Goal: Task Accomplishment & Management: Complete application form

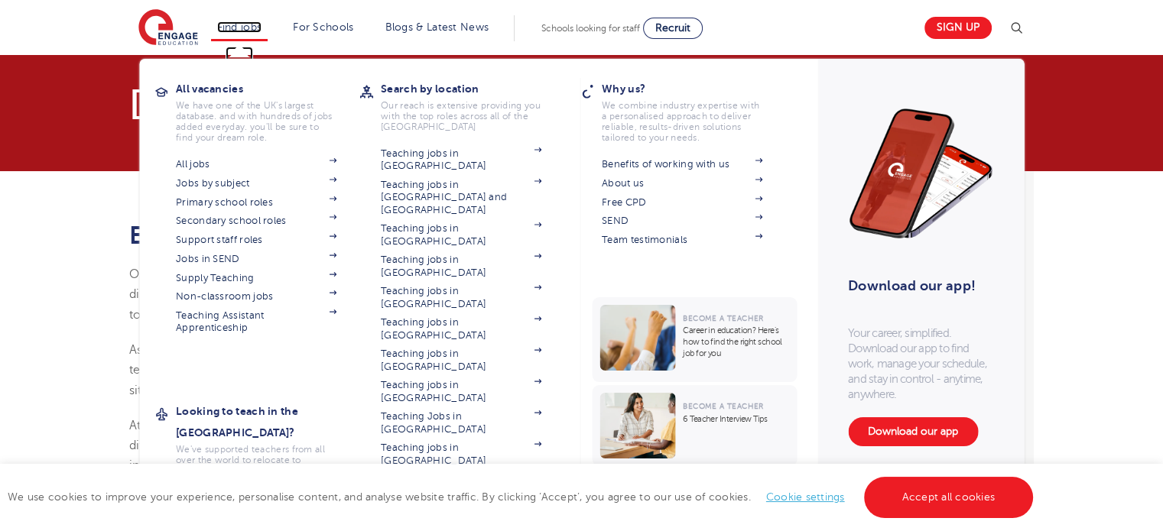
click at [242, 22] on link "Find jobs" at bounding box center [239, 26] width 45 height 11
click at [355, 327] on section "All jobs Jobs by subject Primary school roles Secondary school roles Support st…" at bounding box center [268, 262] width 184 height 216
click at [409, 473] on link "Teaching jobs in [GEOGRAPHIC_DATA]" at bounding box center [461, 485] width 161 height 25
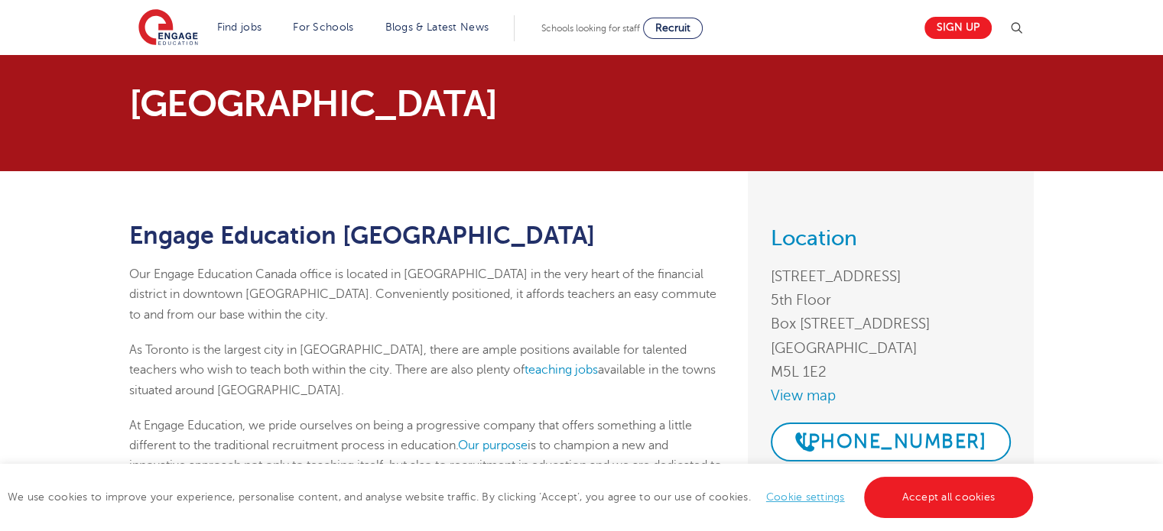
click at [1158, 136] on section "Toronto" at bounding box center [581, 113] width 1163 height 116
click at [525, 366] on link "teaching jobs" at bounding box center [561, 370] width 73 height 14
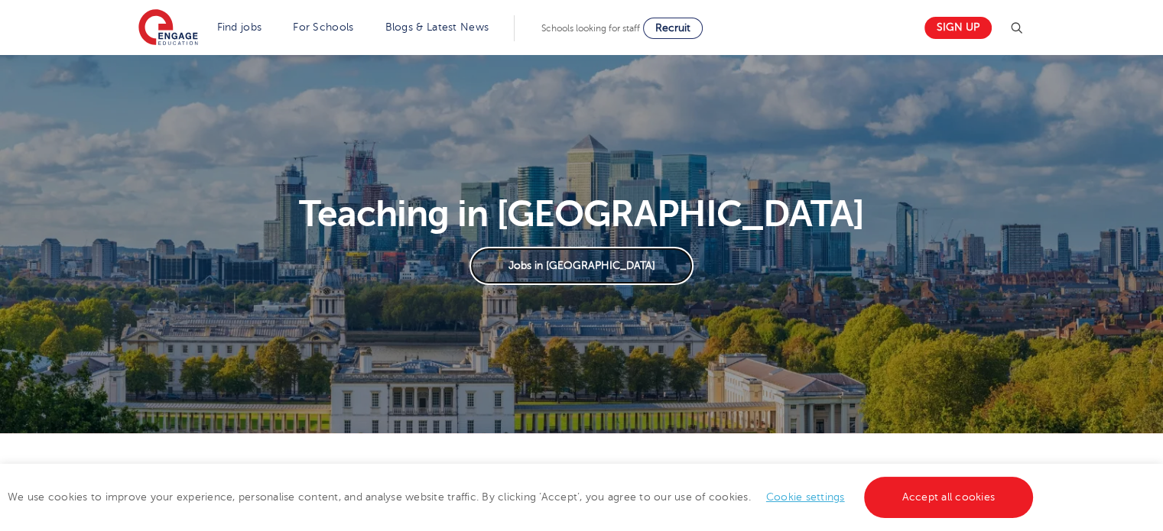
click at [579, 271] on link "Jobs in London" at bounding box center [582, 266] width 224 height 38
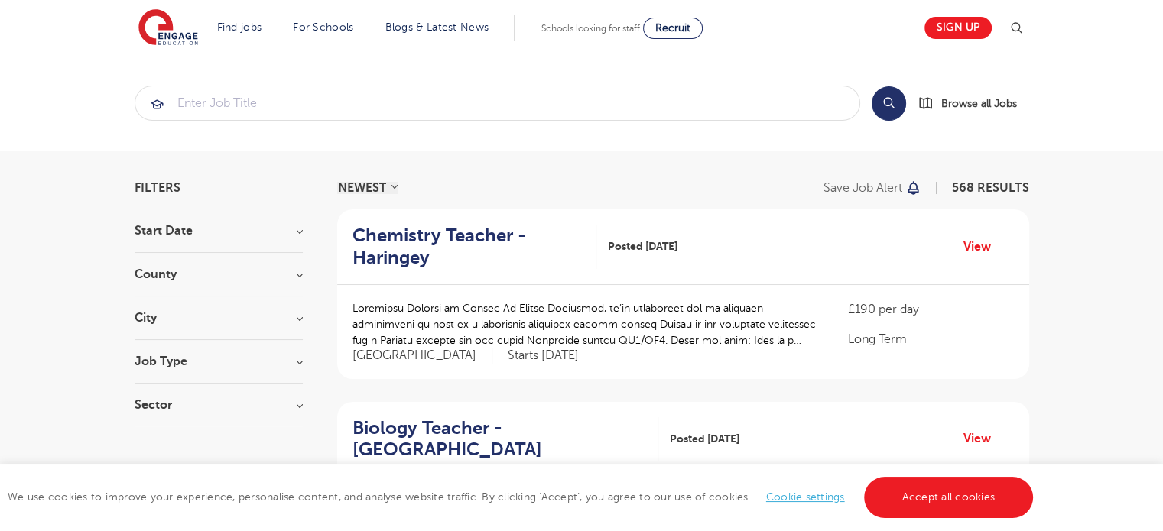
click at [177, 305] on section "Start Date County London 568 Hertfordshire 144 Leeds 54 East Sussex 16 West Sus…" at bounding box center [219, 326] width 168 height 202
click at [176, 308] on section "Start Date County London 568 Hertfordshire 144 Leeds 54 East Sussex 16 West Sus…" at bounding box center [219, 326] width 168 height 202
click at [289, 325] on div "City Hounslow 65 Newham 30 Wandsworth 30 Ealing 26 Lewisham 26 Show more" at bounding box center [219, 326] width 168 height 28
click at [302, 318] on h3 "City" at bounding box center [219, 318] width 168 height 12
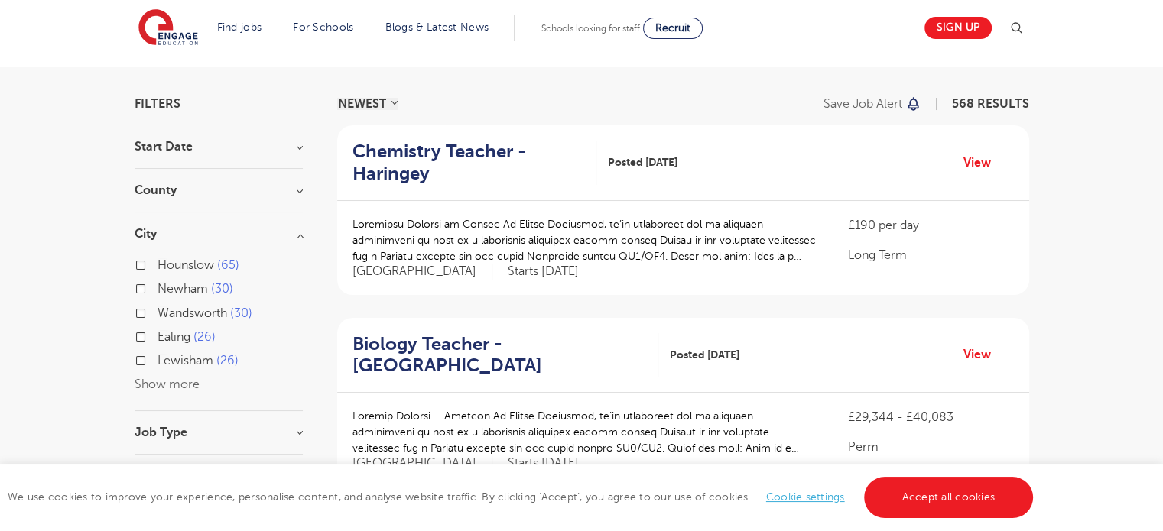
scroll to position [122, 0]
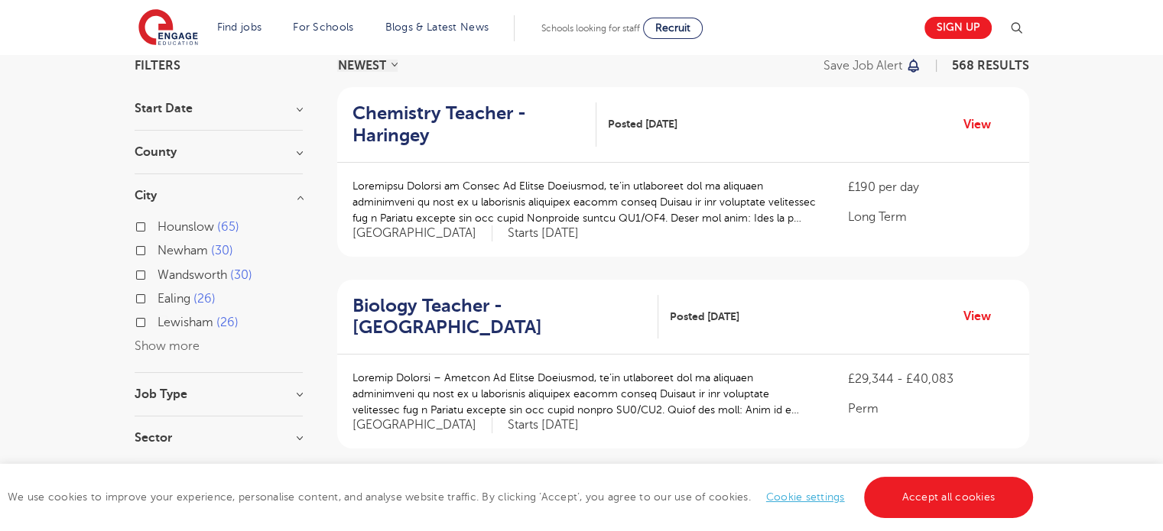
click at [177, 343] on button "Show more" at bounding box center [167, 347] width 65 height 14
click at [158, 246] on label "Newham 30" at bounding box center [196, 251] width 76 height 20
click at [158, 246] on input "Newham 30" at bounding box center [163, 249] width 10 height 10
checkbox input "true"
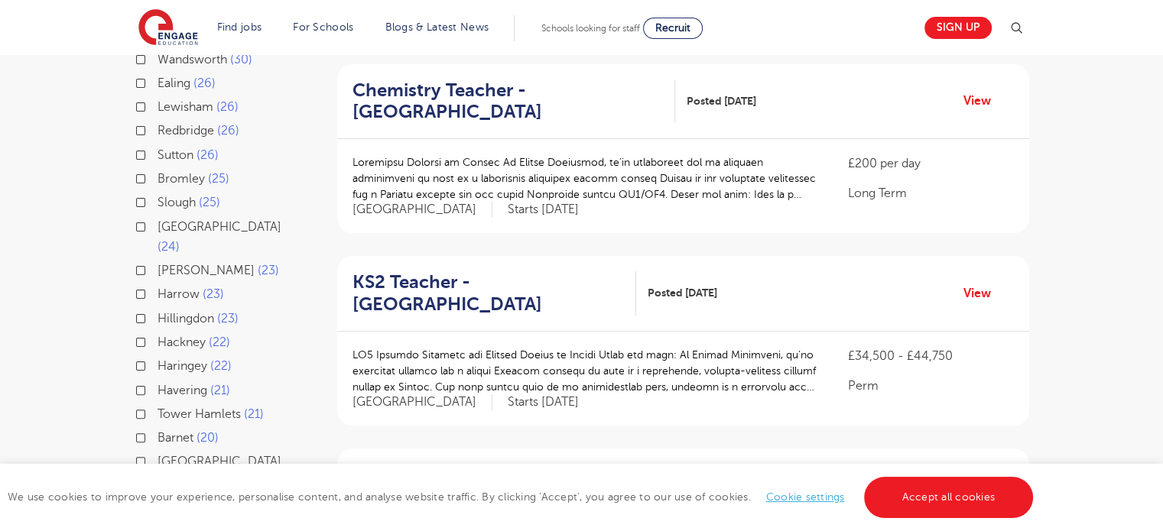
scroll to position [348, 0]
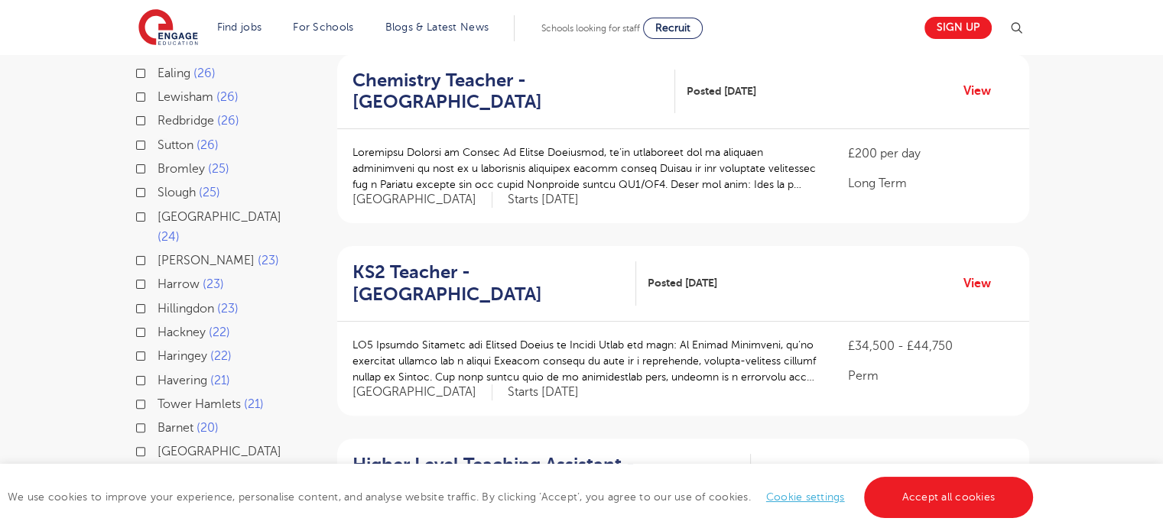
click at [158, 395] on label "Tower Hamlets 21" at bounding box center [211, 405] width 106 height 20
click at [158, 398] on input "Tower Hamlets 21" at bounding box center [163, 403] width 10 height 10
checkbox input "true"
click at [158, 117] on label "Redbridge 26" at bounding box center [199, 121] width 82 height 20
click at [158, 117] on input "Redbridge 26" at bounding box center [163, 119] width 10 height 10
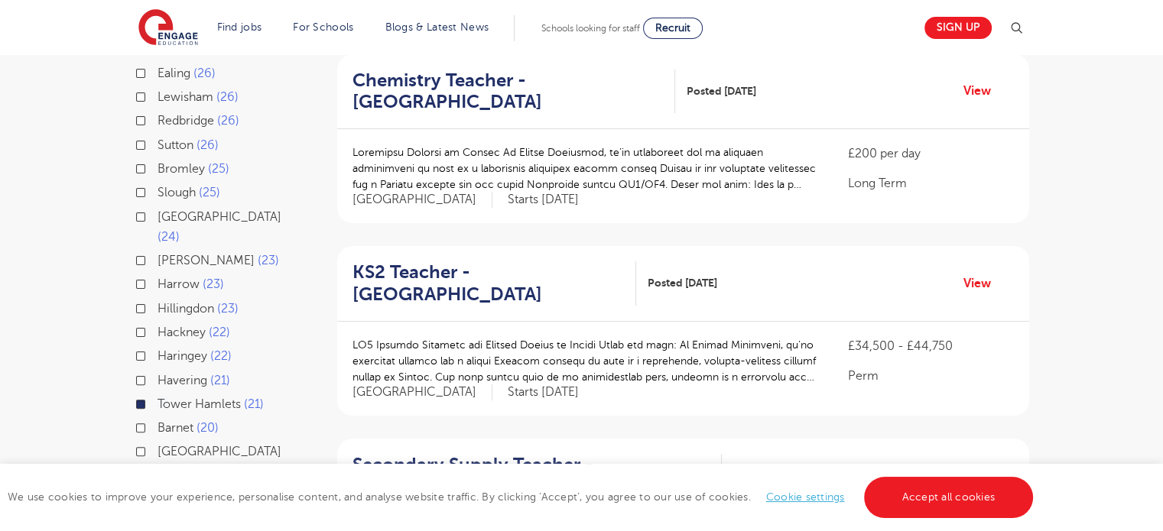
checkbox input "true"
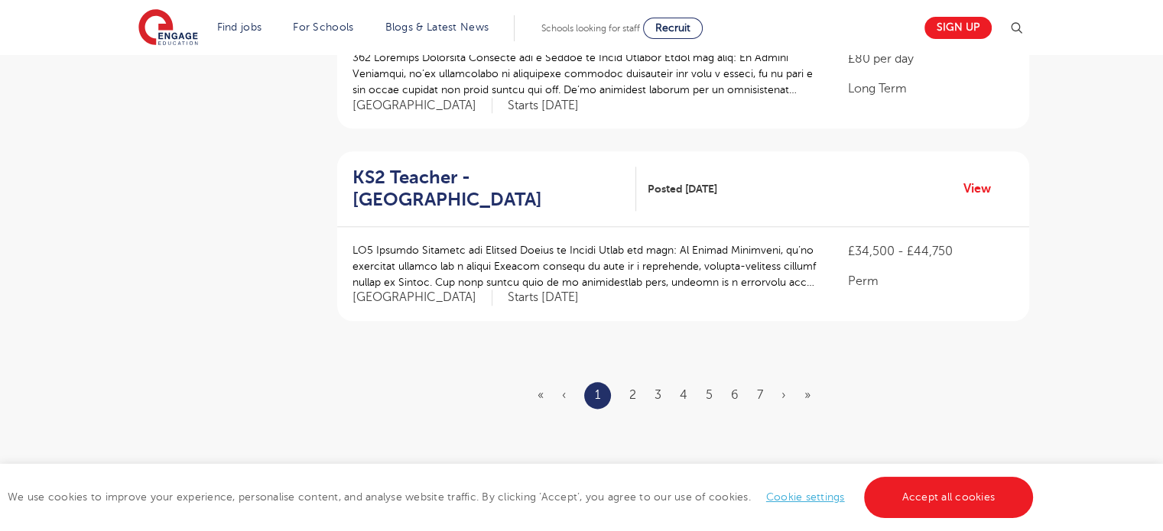
scroll to position [1796, 0]
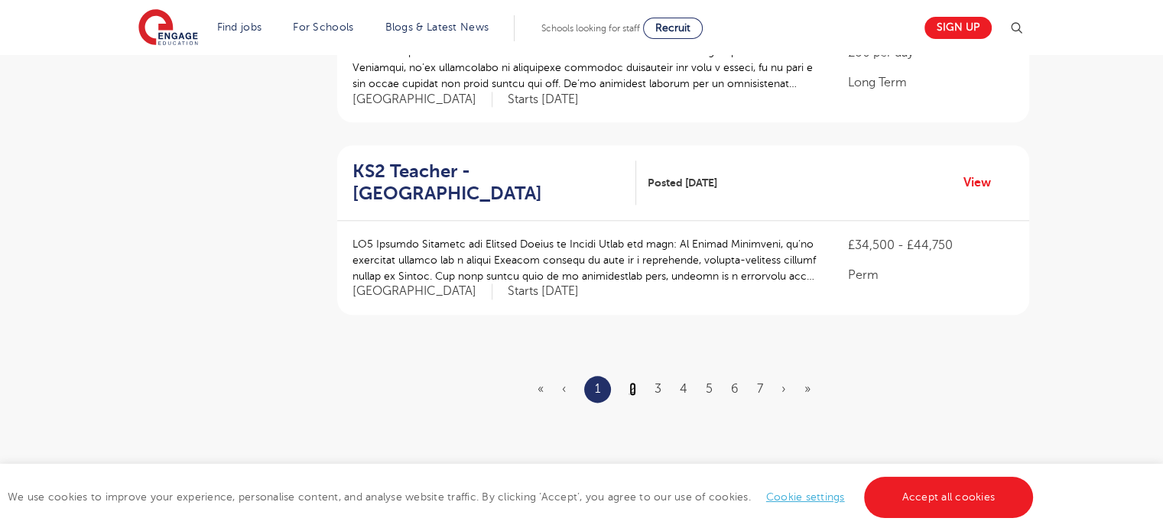
click at [630, 382] on link "2" at bounding box center [632, 389] width 7 height 14
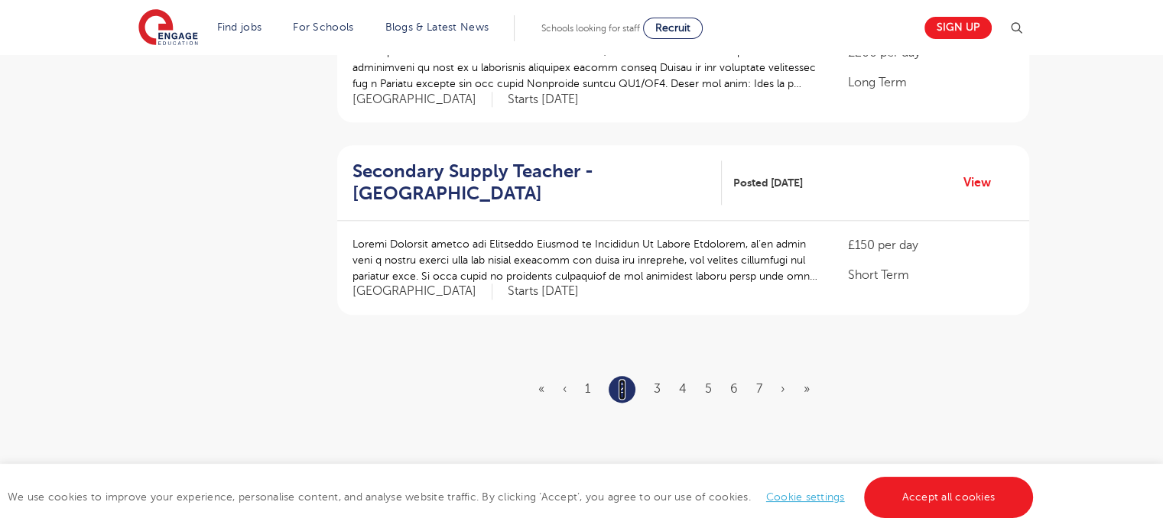
scroll to position [0, 0]
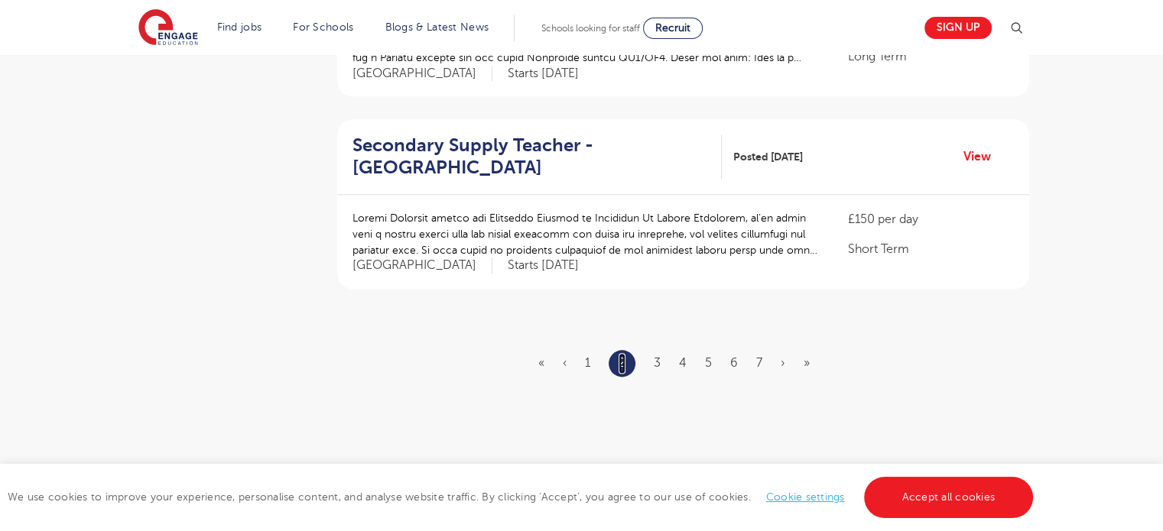
scroll to position [1828, 0]
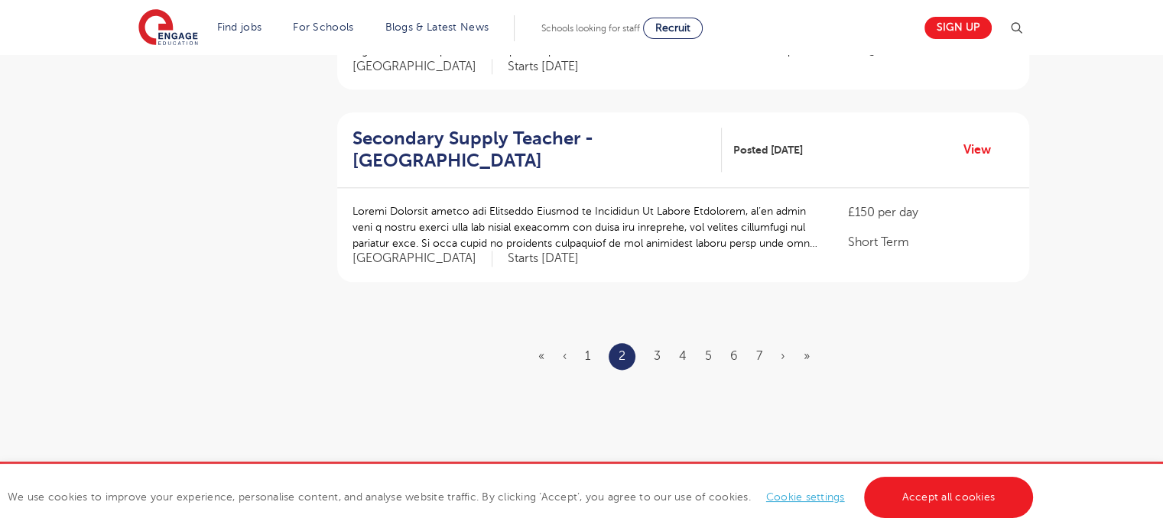
click at [652, 353] on ul "« ‹ 1 2 3 4 5 6 7 › »" at bounding box center [683, 356] width 290 height 27
click at [656, 353] on link "3" at bounding box center [657, 356] width 7 height 14
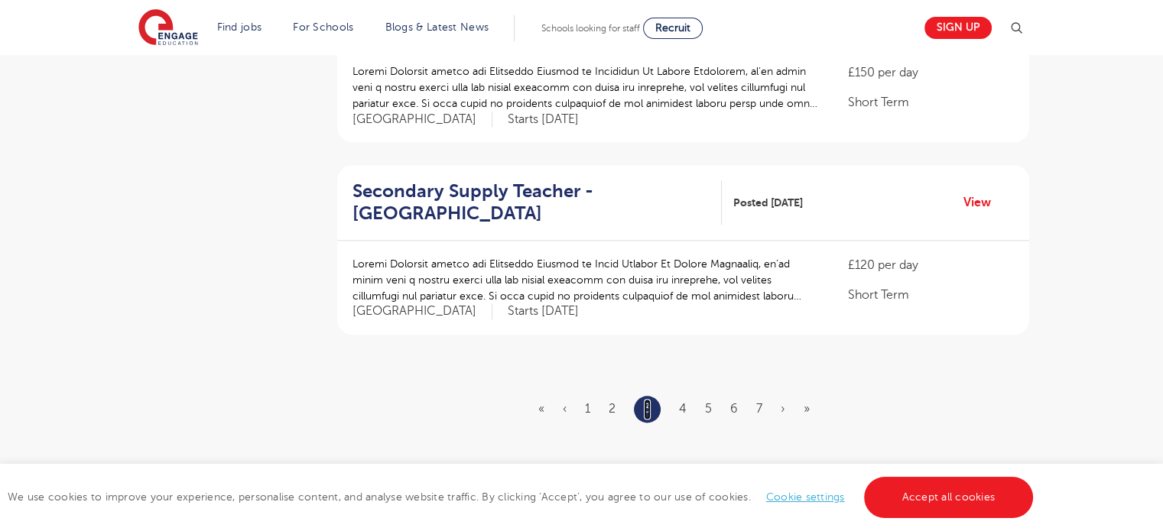
scroll to position [1783, 0]
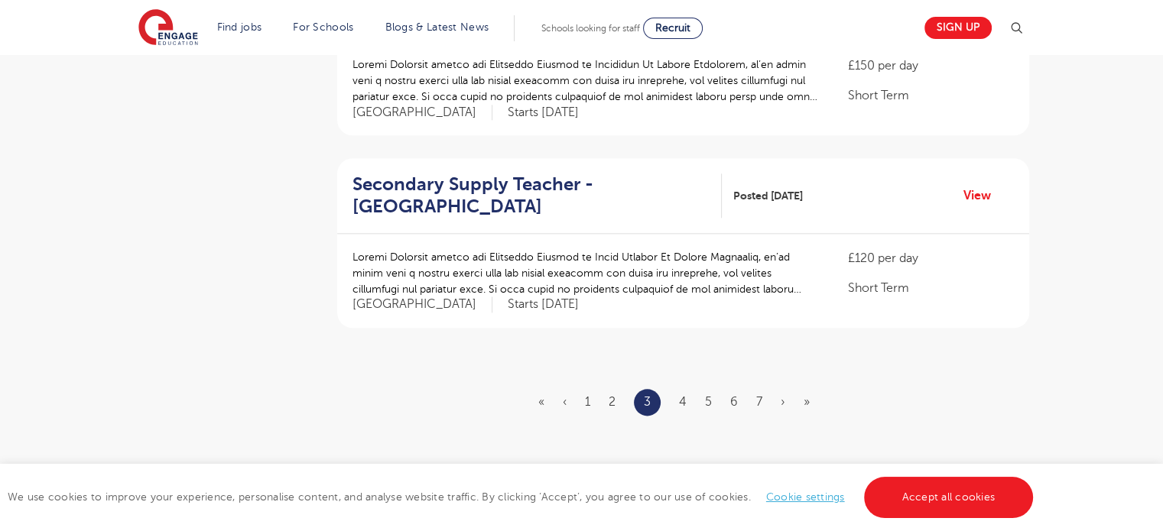
click at [687, 389] on ul "« ‹ 1 2 3 4 5 6 7 › »" at bounding box center [683, 402] width 290 height 27
click at [684, 395] on link "4" at bounding box center [683, 402] width 8 height 14
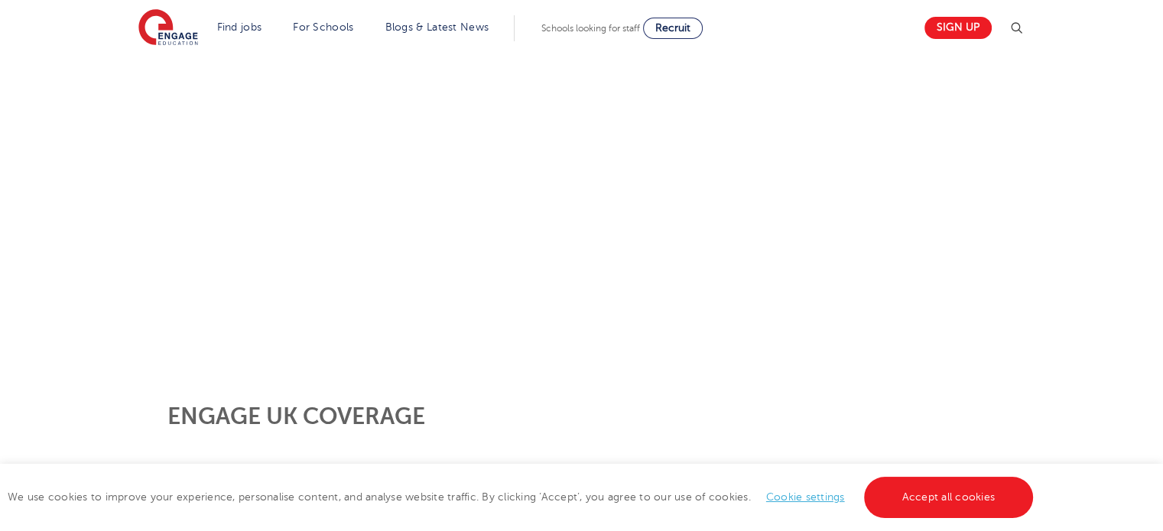
scroll to position [315, 0]
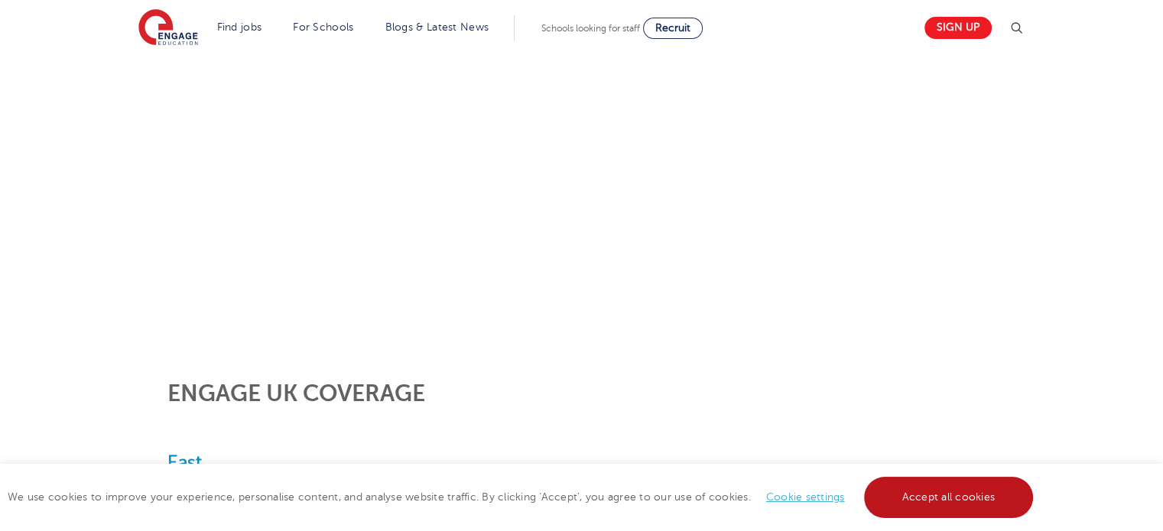
click at [969, 492] on link "Accept all cookies" at bounding box center [949, 497] width 170 height 41
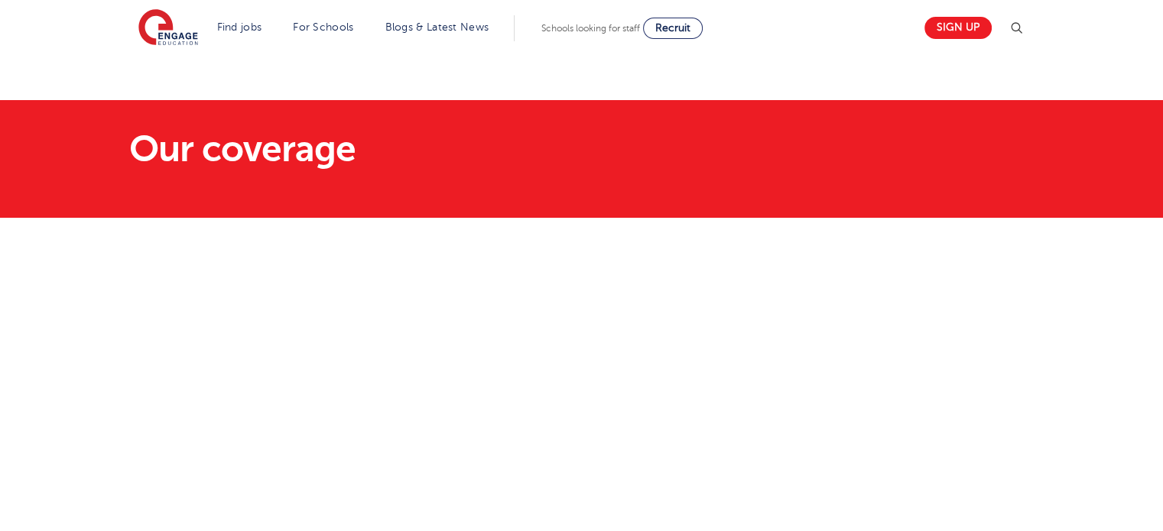
scroll to position [0, 0]
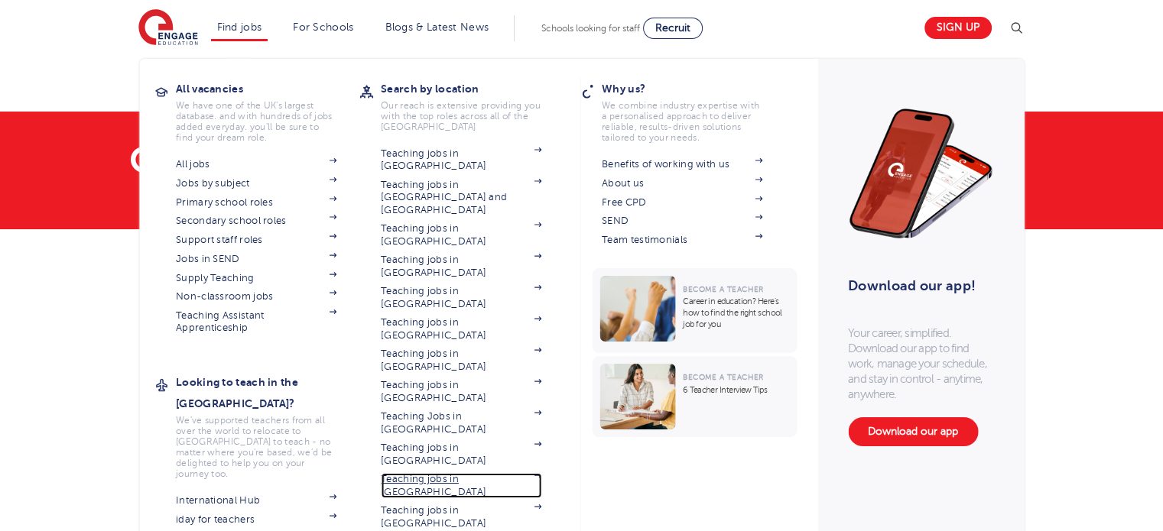
click at [465, 473] on link "Teaching jobs in [GEOGRAPHIC_DATA]" at bounding box center [461, 485] width 161 height 25
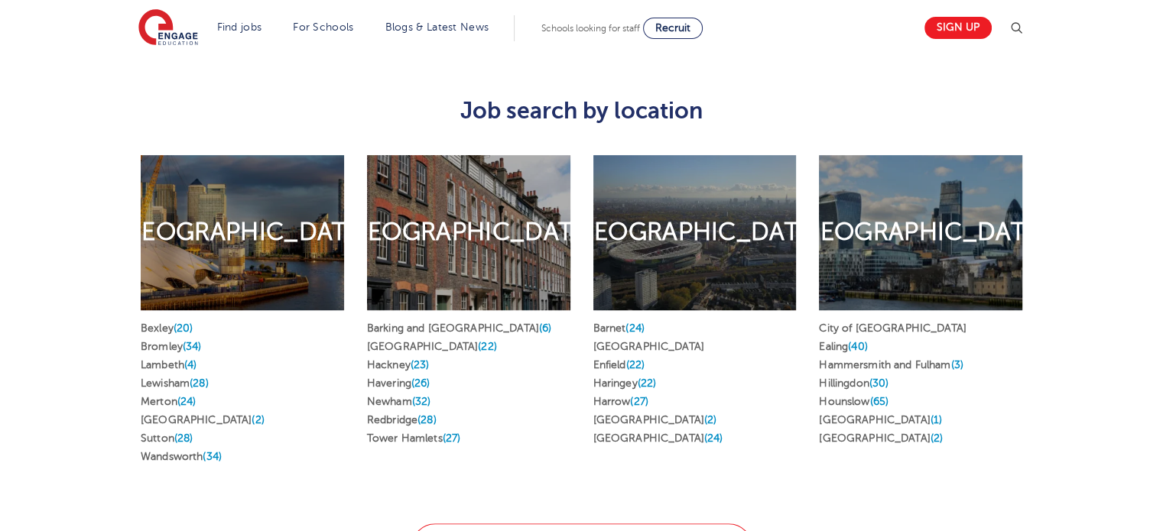
scroll to position [757, 0]
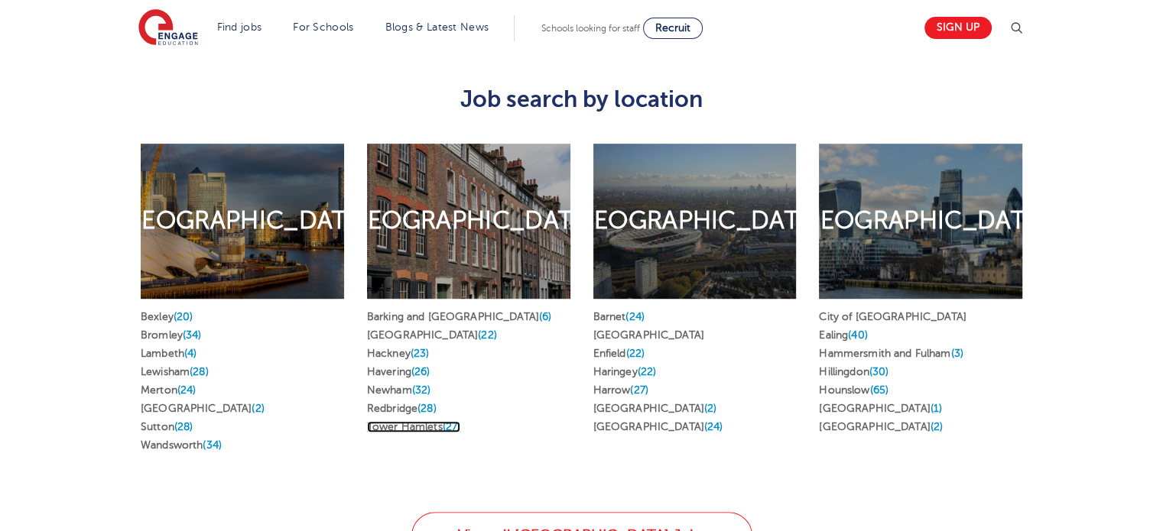
click at [421, 421] on link "Tower Hamlets (27)" at bounding box center [413, 426] width 93 height 11
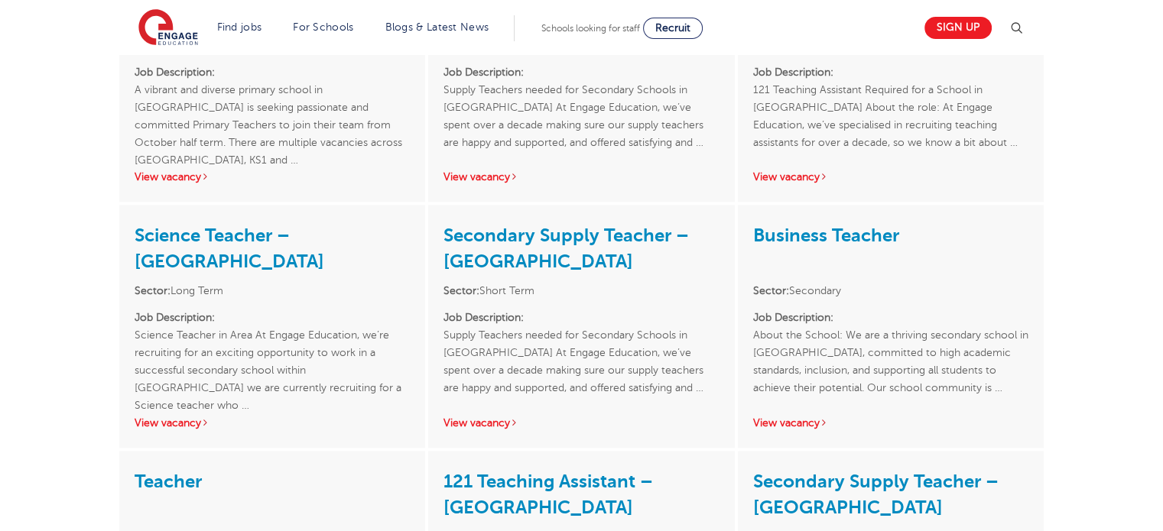
scroll to position [2168, 0]
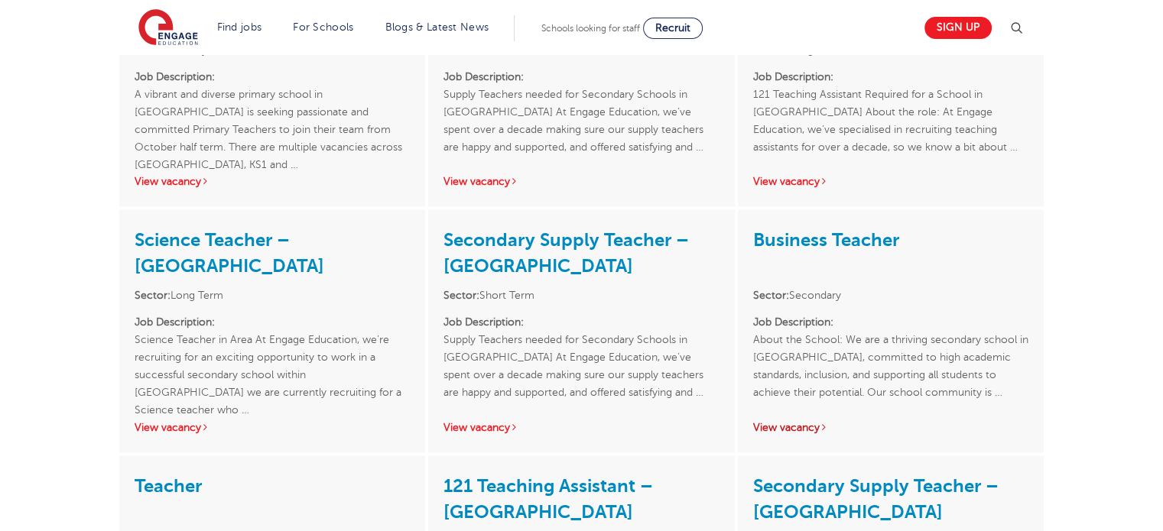
click at [801, 422] on link "View vacancy" at bounding box center [790, 427] width 75 height 11
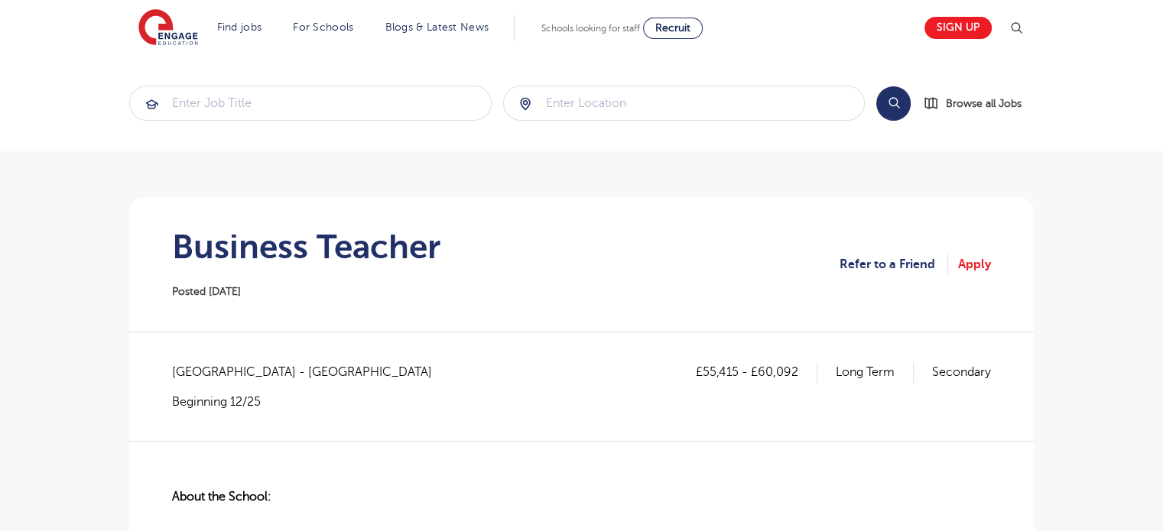
drag, startPoint x: 1174, startPoint y: 105, endPoint x: 1152, endPoint y: 83, distance: 30.8
click at [976, 262] on link "Apply" at bounding box center [974, 265] width 33 height 20
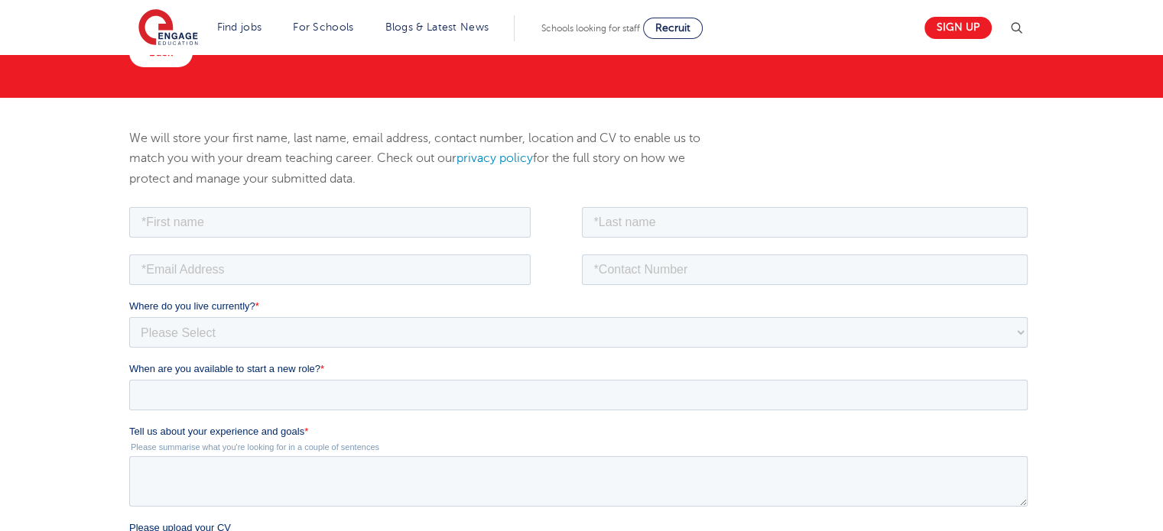
scroll to position [127, 0]
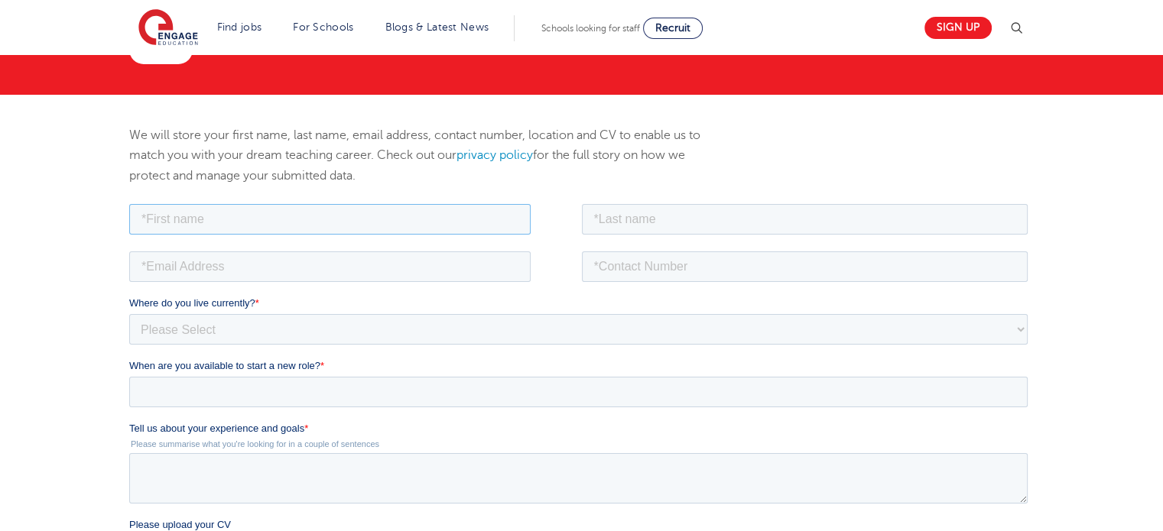
click at [294, 223] on input "text" at bounding box center [329, 218] width 401 height 31
type input "Rezaul"
type input "Karim"
type input "krezaul.93@gmail.com"
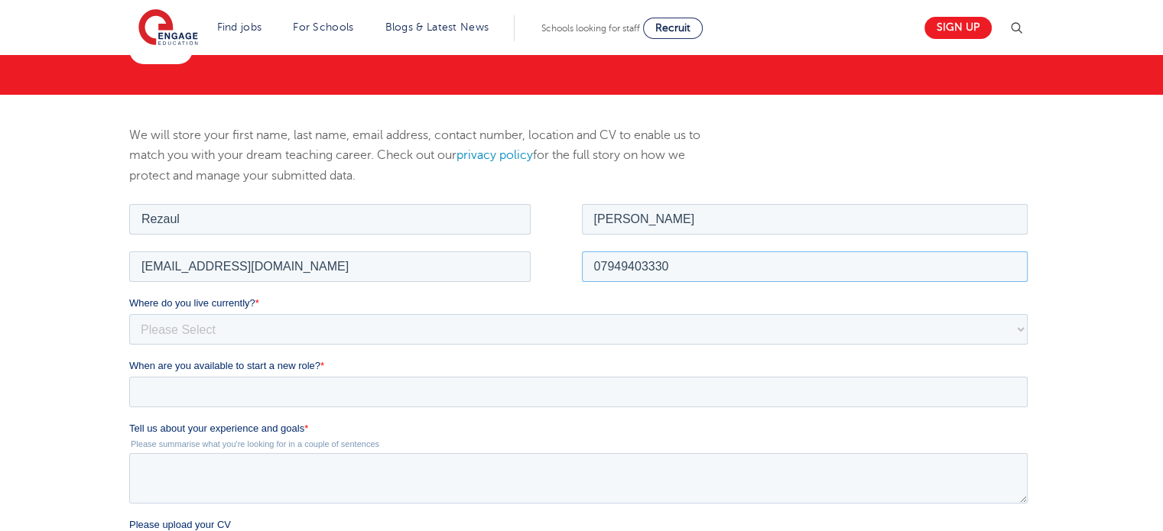
type input "07949403330"
click at [249, 339] on select "Please Select UK Canada Ireland Australia New Zealand Europe USA South Africa J…" at bounding box center [578, 329] width 899 height 31
select select "UK"
click at [129, 314] on select "Please Select UK Canada Ireland Australia New Zealand Europe USA South Africa J…" at bounding box center [578, 329] width 899 height 31
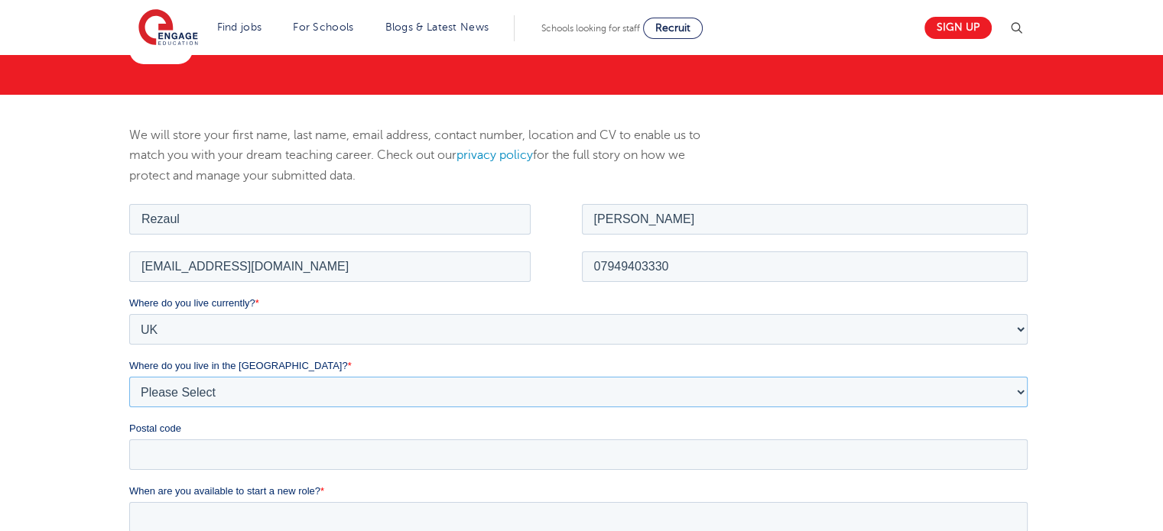
click at [330, 381] on select "Please Select Overseas Barnsley Bedfordshire Berkshire Bournemouth Bracknell Fo…" at bounding box center [578, 391] width 899 height 31
select select "London"
click at [129, 376] on select "Please Select Overseas Barnsley Bedfordshire Berkshire Bournemouth Bracknell Fo…" at bounding box center [578, 391] width 899 height 31
click at [323, 461] on input "Postal code" at bounding box center [578, 454] width 899 height 31
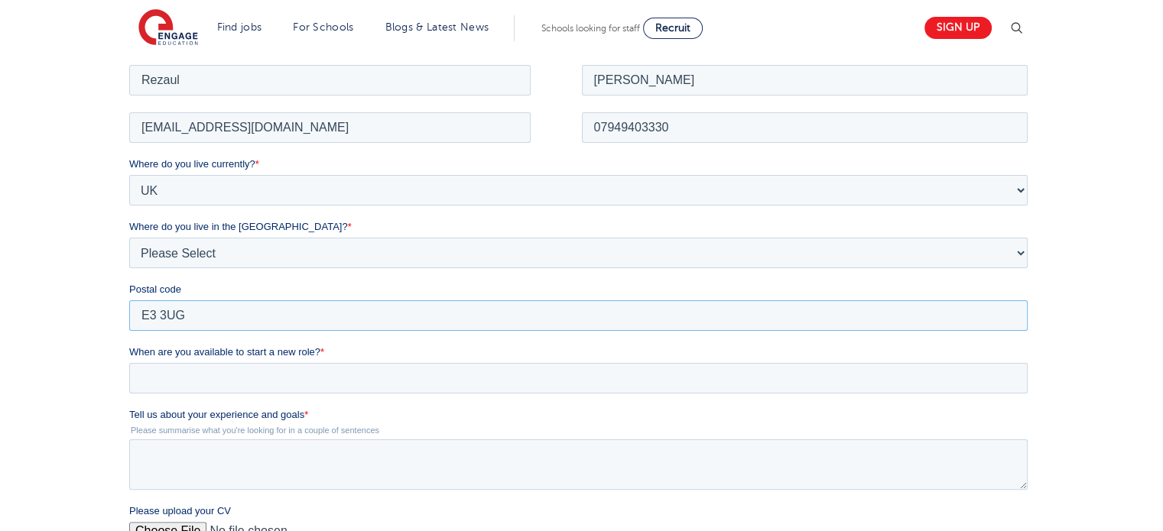
scroll to position [268, 0]
type input "E3 3UG"
click at [1018, 375] on input "When are you available to start a new role? *" at bounding box center [578, 375] width 899 height 31
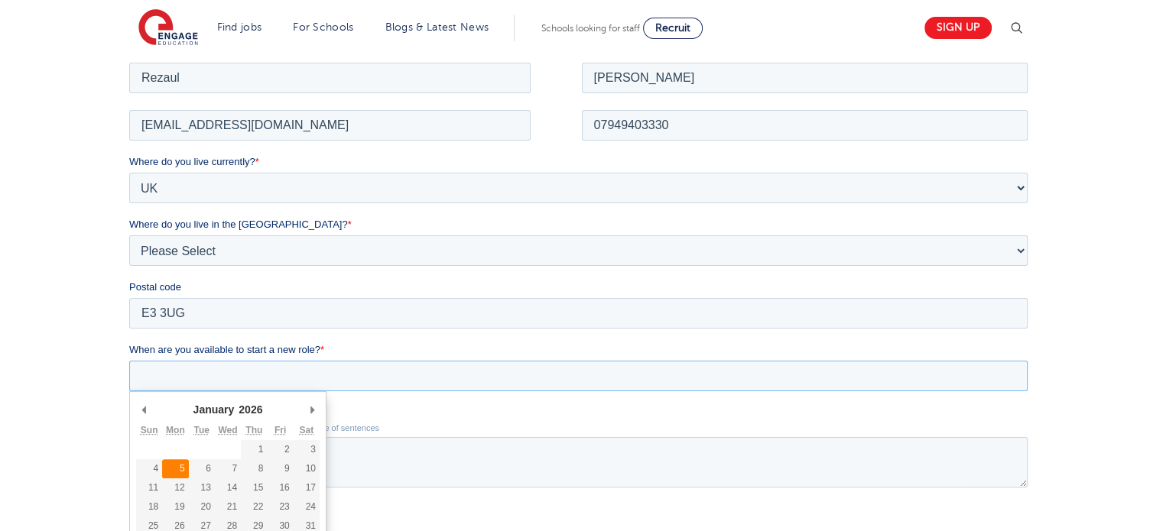
type div "2026-01-05"
type input "2026/01/05"
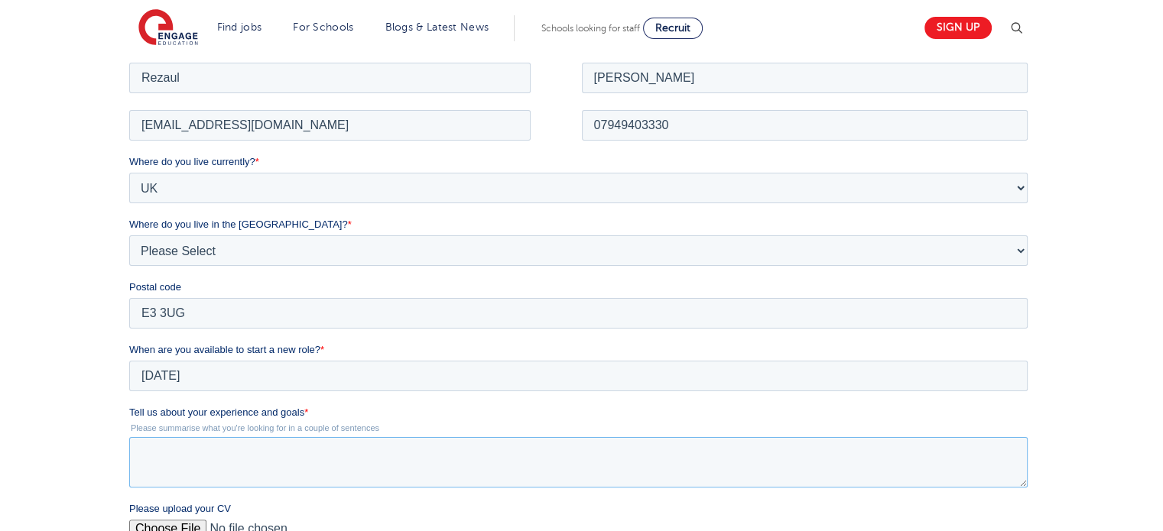
click at [181, 468] on textarea "Tell us about your experience and goals *" at bounding box center [578, 462] width 899 height 50
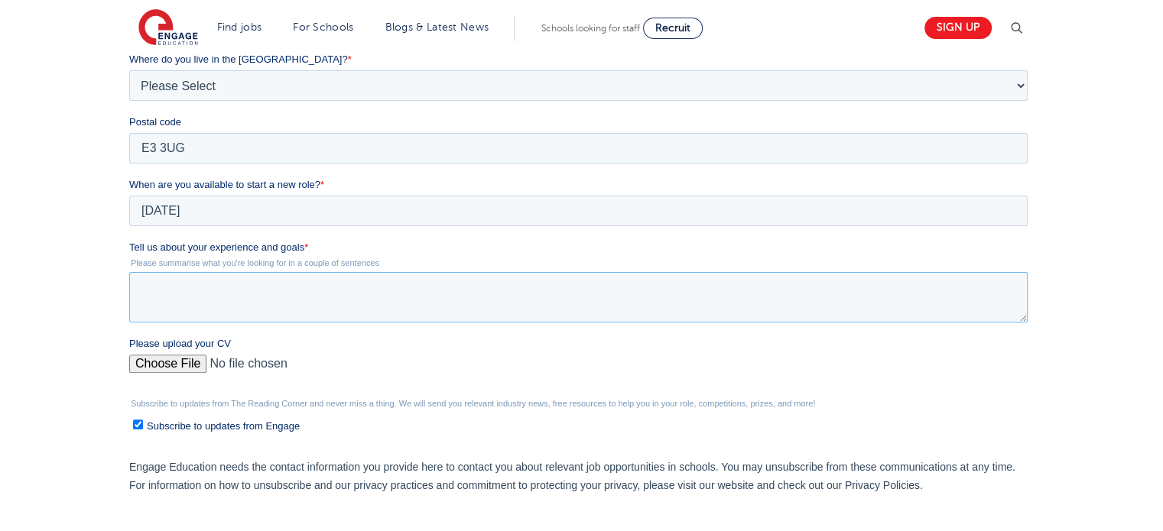
scroll to position [437, 0]
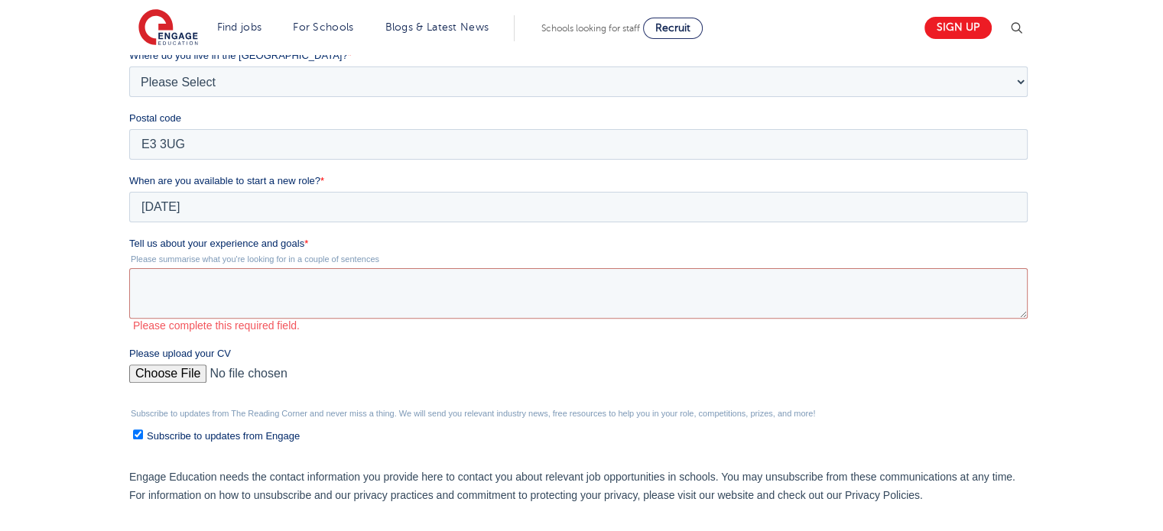
click at [193, 366] on input "Please upload your CV" at bounding box center [578, 380] width 899 height 31
type input "C:\fakepath\CV Mr Rezaul Karim 10.05.23 2.doc"
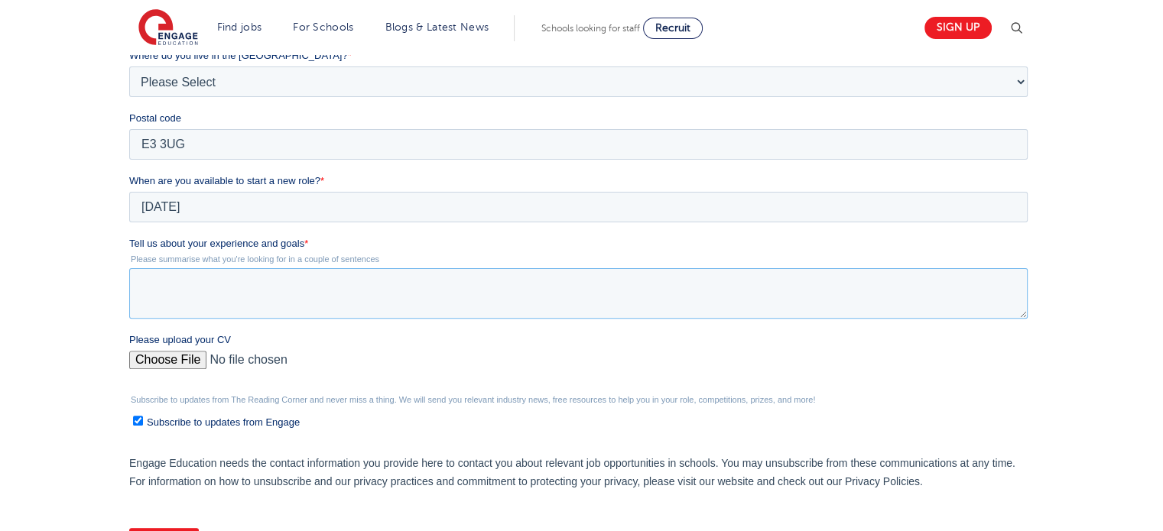
click at [488, 306] on textarea "Tell us about your experience and goals *" at bounding box center [578, 293] width 899 height 50
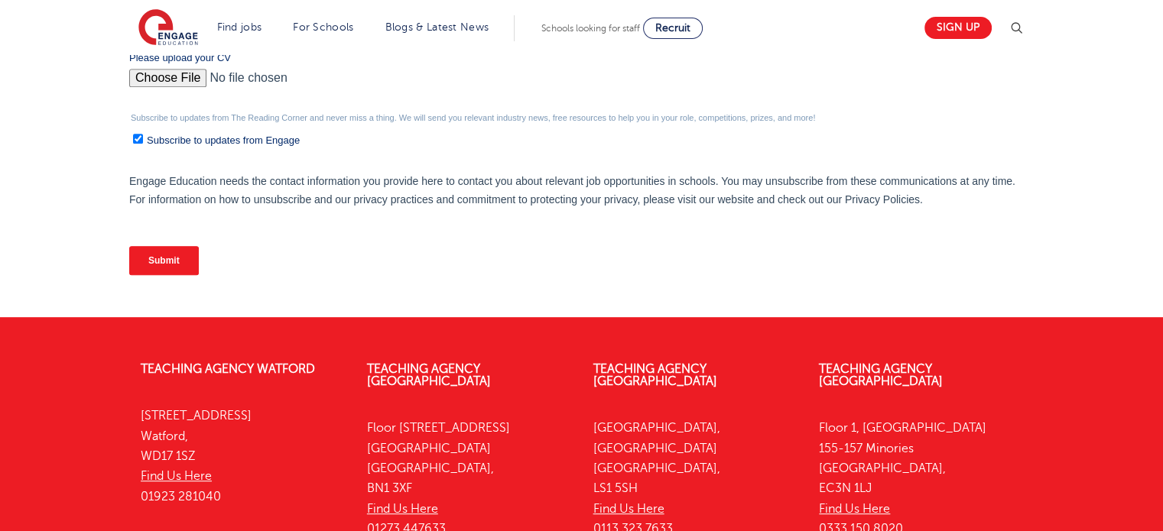
scroll to position [782, 0]
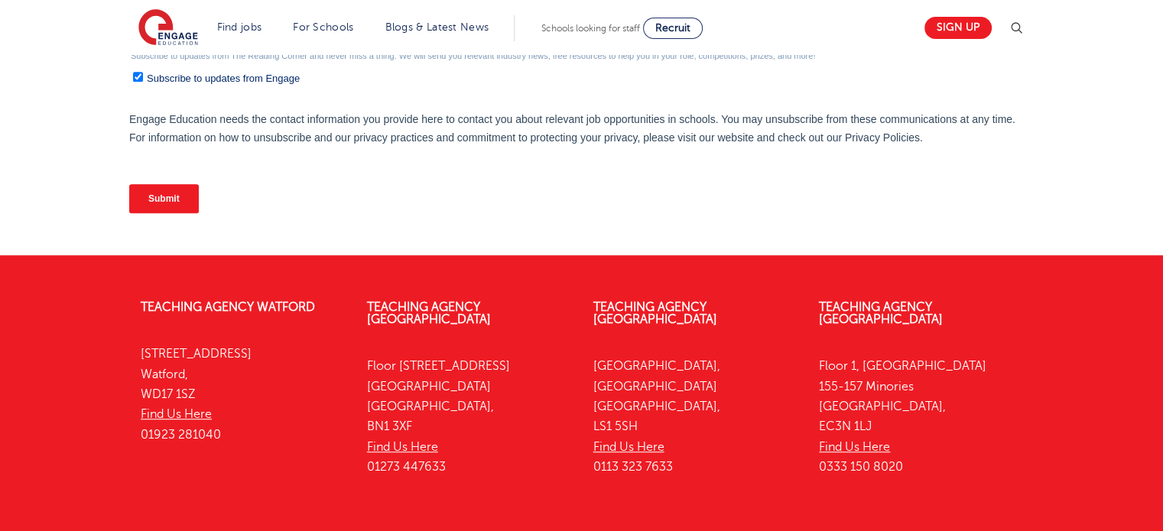
type textarea "I am looking for a Business role."
click at [152, 196] on input "Submit" at bounding box center [164, 198] width 70 height 29
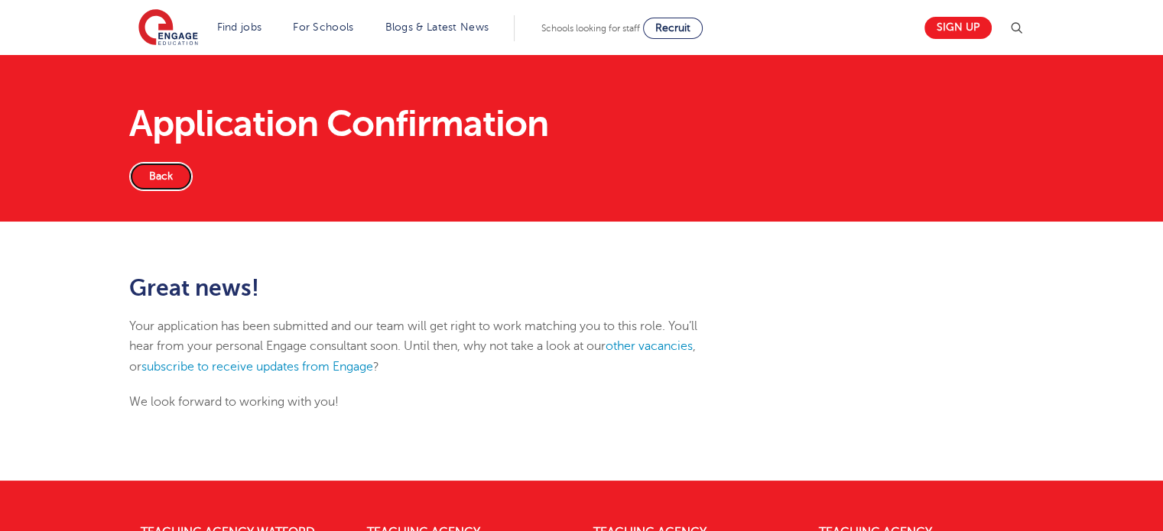
click at [159, 175] on link "Back" at bounding box center [160, 176] width 63 height 29
click at [961, 33] on link "Sign up" at bounding box center [958, 28] width 67 height 22
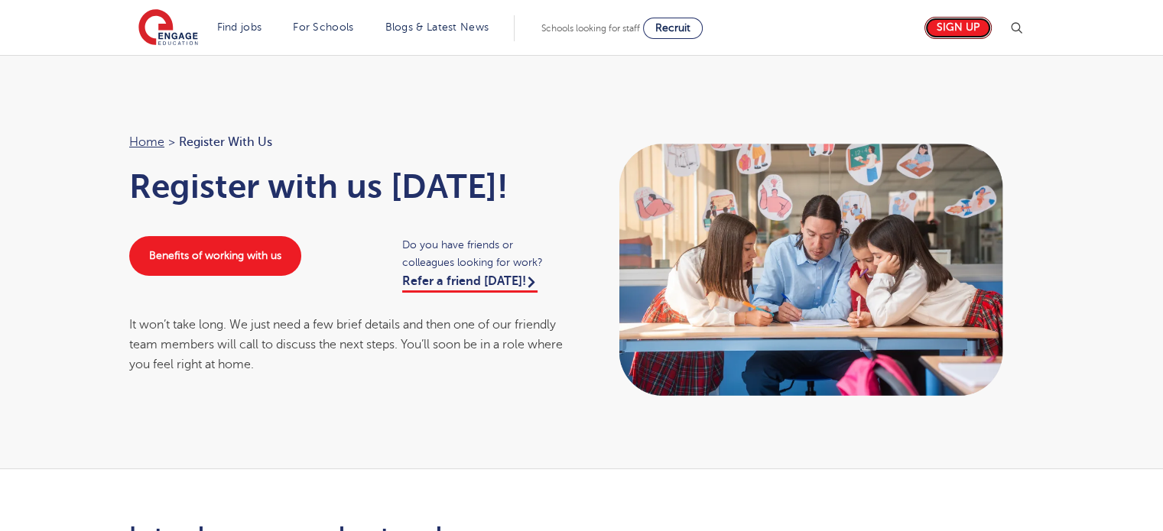
click at [961, 33] on link "Sign up" at bounding box center [958, 28] width 67 height 22
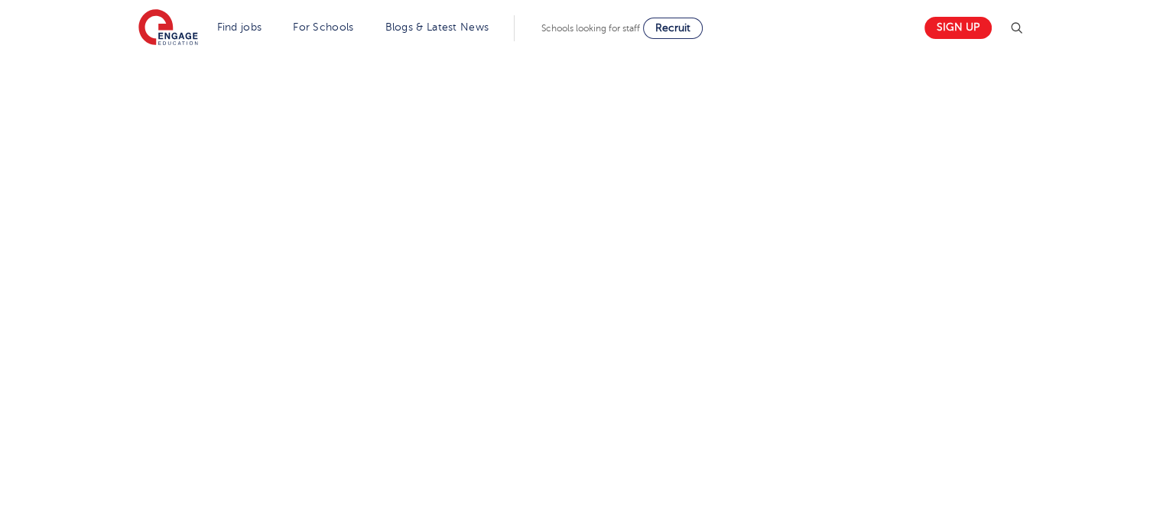
scroll to position [761, 0]
click at [824, 307] on div "Let us know more about you!" at bounding box center [582, 237] width 928 height 951
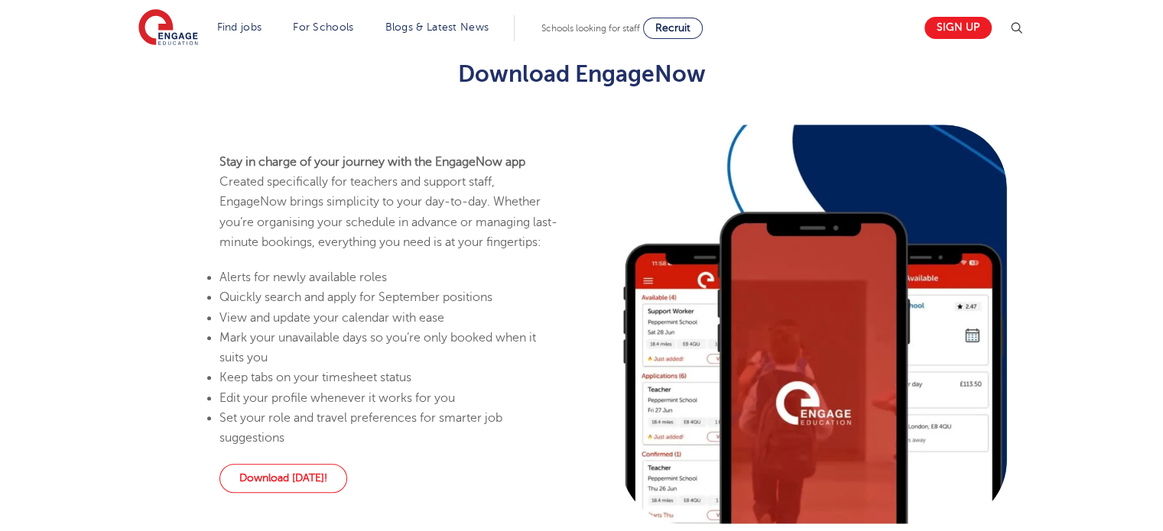
scroll to position [877, 0]
